Goal: Information Seeking & Learning: Learn about a topic

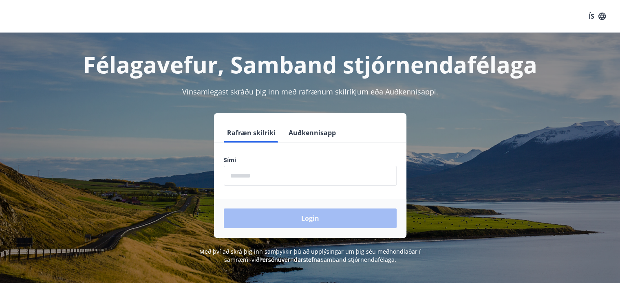
click at [308, 167] on input "phone" at bounding box center [310, 176] width 173 height 20
type input "********"
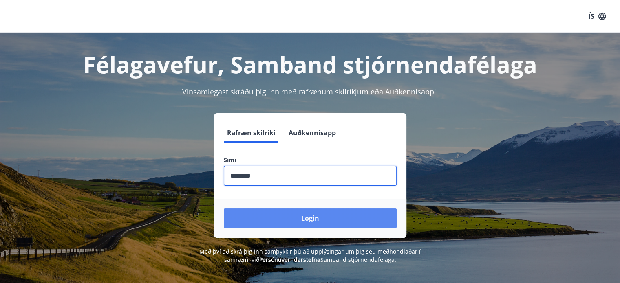
click at [297, 216] on button "Login" at bounding box center [310, 219] width 173 height 20
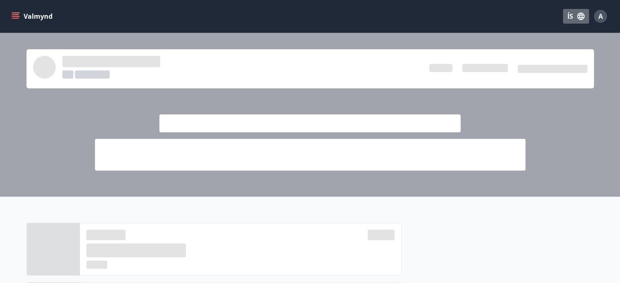
click at [574, 19] on button "ÍS" at bounding box center [576, 16] width 26 height 15
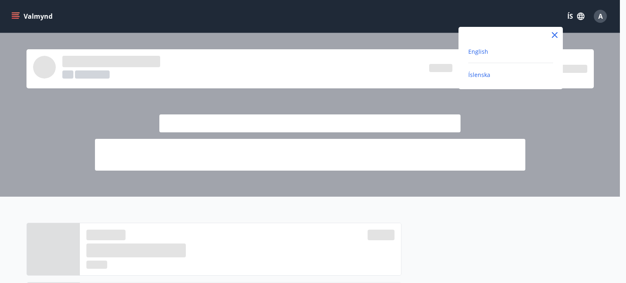
click at [476, 53] on span "English" at bounding box center [478, 52] width 20 height 8
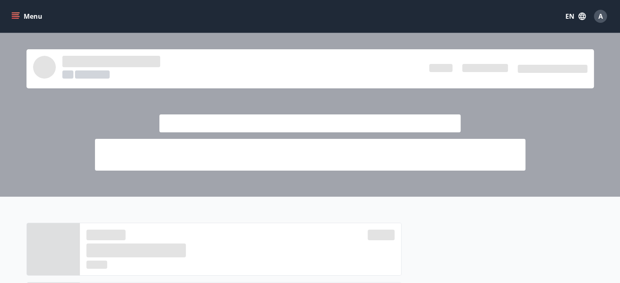
click at [8, 13] on div "Menu EN A" at bounding box center [310, 16] width 620 height 33
click at [20, 19] on button "Menu" at bounding box center [28, 16] width 36 height 15
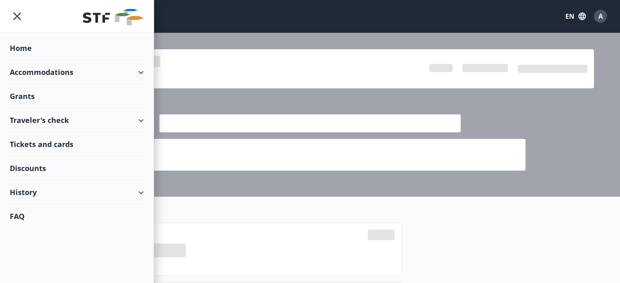
click at [98, 197] on div "History" at bounding box center [77, 192] width 134 height 24
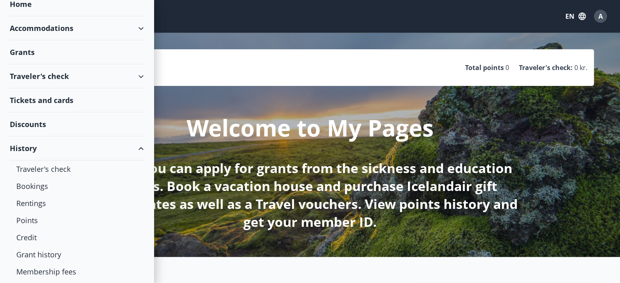
scroll to position [64, 0]
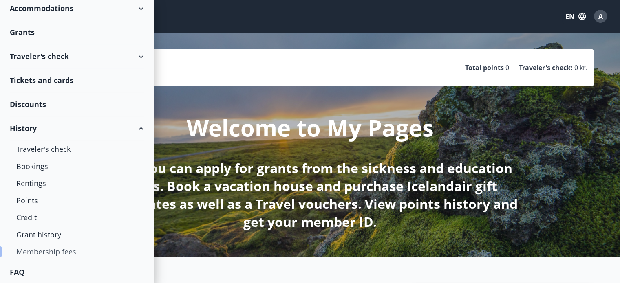
click at [62, 248] on div "Membership fees" at bounding box center [76, 251] width 121 height 17
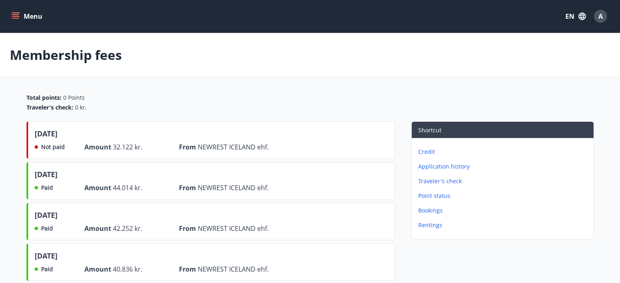
click at [10, 17] on button "Menu" at bounding box center [28, 16] width 36 height 15
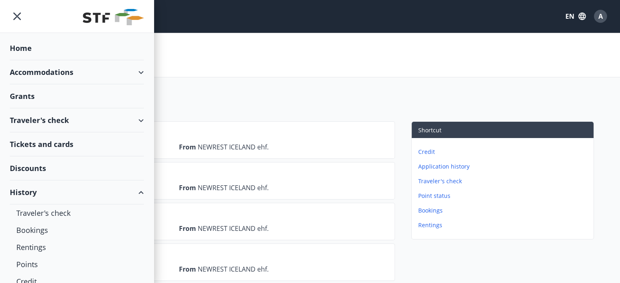
click at [30, 90] on div "Grants" at bounding box center [77, 96] width 134 height 24
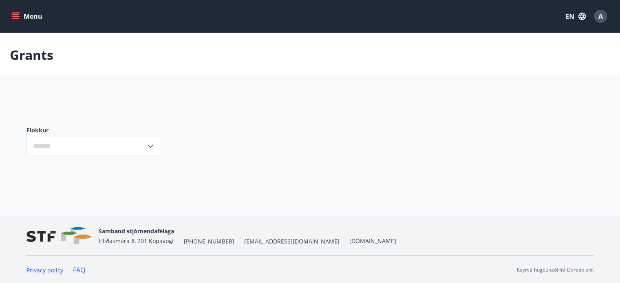
type input "***"
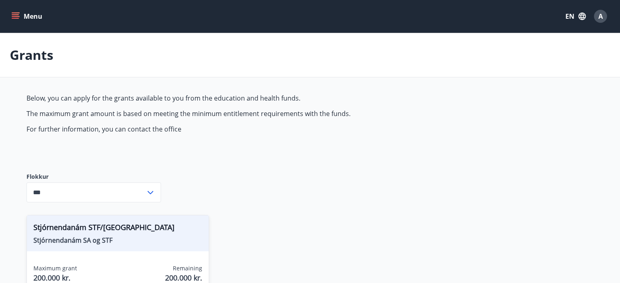
click at [15, 17] on icon "menu" at bounding box center [16, 16] width 9 height 1
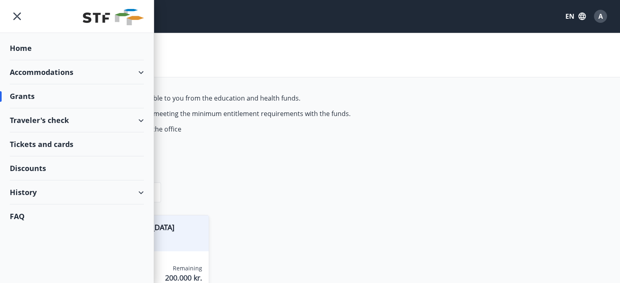
click at [122, 191] on div "History" at bounding box center [77, 192] width 134 height 24
click at [104, 117] on div "Traveler's check" at bounding box center [77, 120] width 134 height 24
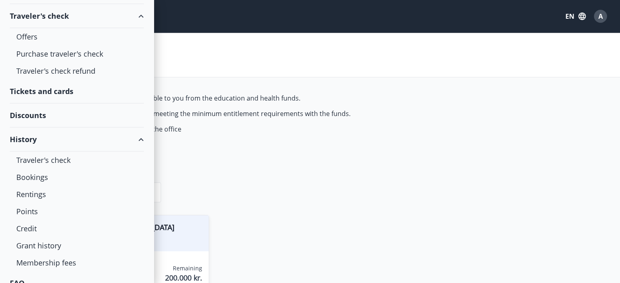
scroll to position [115, 0]
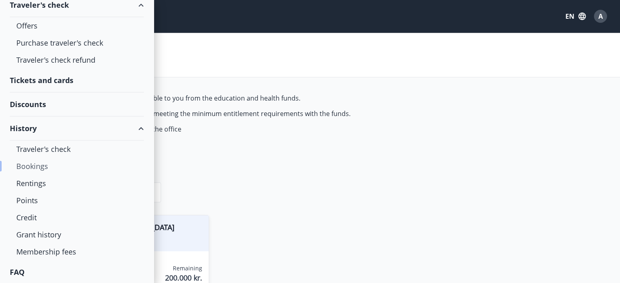
click at [36, 166] on div "Bookings" at bounding box center [76, 166] width 121 height 17
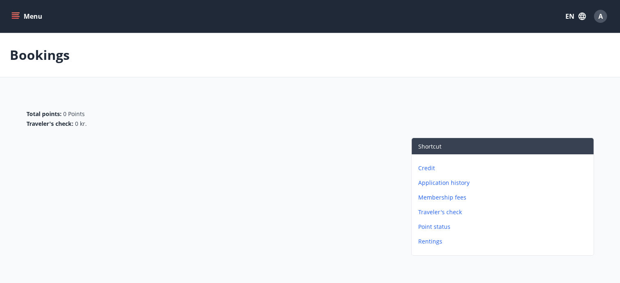
click at [31, 24] on div "Menu EN A" at bounding box center [310, 17] width 600 height 20
click at [34, 13] on button "Menu" at bounding box center [28, 16] width 36 height 15
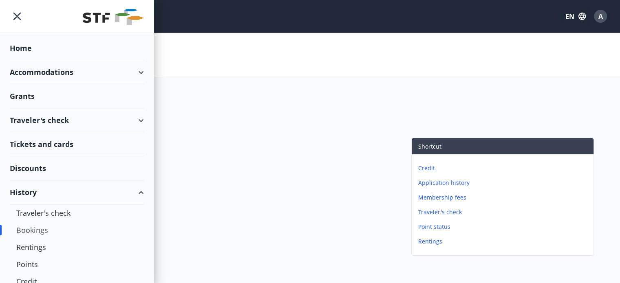
click at [26, 47] on div "Home" at bounding box center [77, 48] width 134 height 24
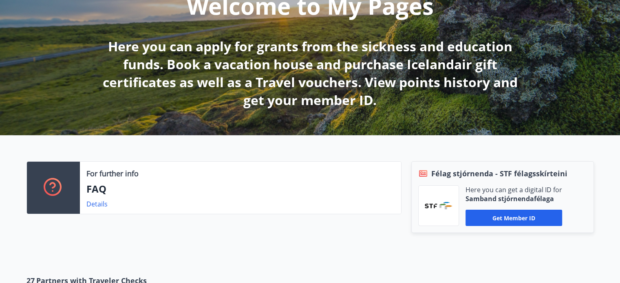
scroll to position [66, 0]
